Goal: Task Accomplishment & Management: Manage account settings

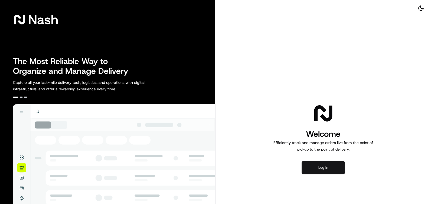
click at [335, 166] on button "Log in" at bounding box center [323, 167] width 43 height 13
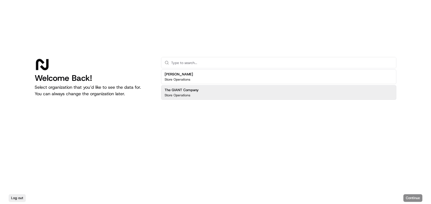
click at [247, 77] on div "[PERSON_NAME] Store Operations" at bounding box center [278, 76] width 235 height 15
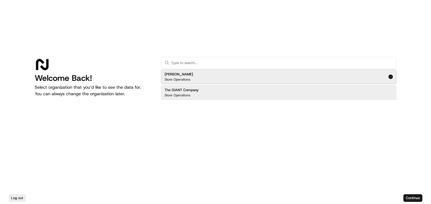
click at [414, 203] on div "Log out Continue" at bounding box center [215, 198] width 431 height 12
click at [414, 200] on button "Continue" at bounding box center [413, 198] width 19 height 8
